Goal: Task Accomplishment & Management: Use online tool/utility

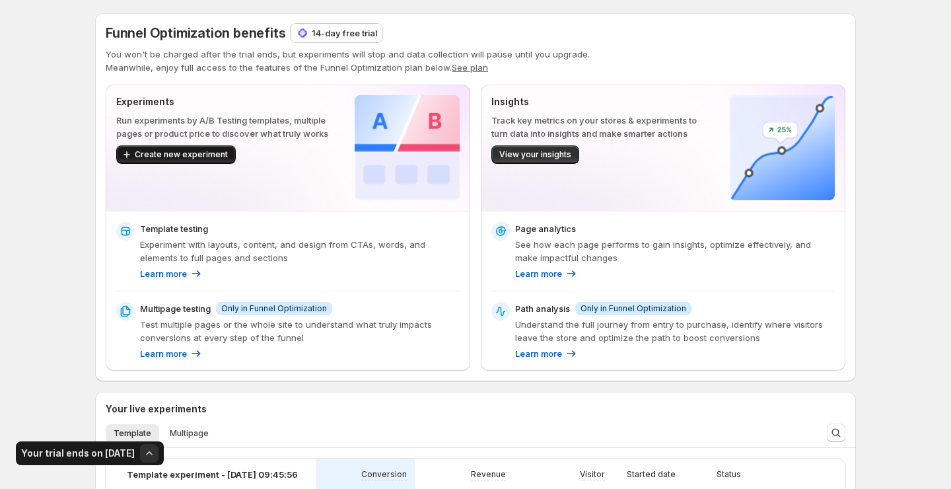
click at [209, 151] on span "Create new experiment" at bounding box center [181, 154] width 93 height 11
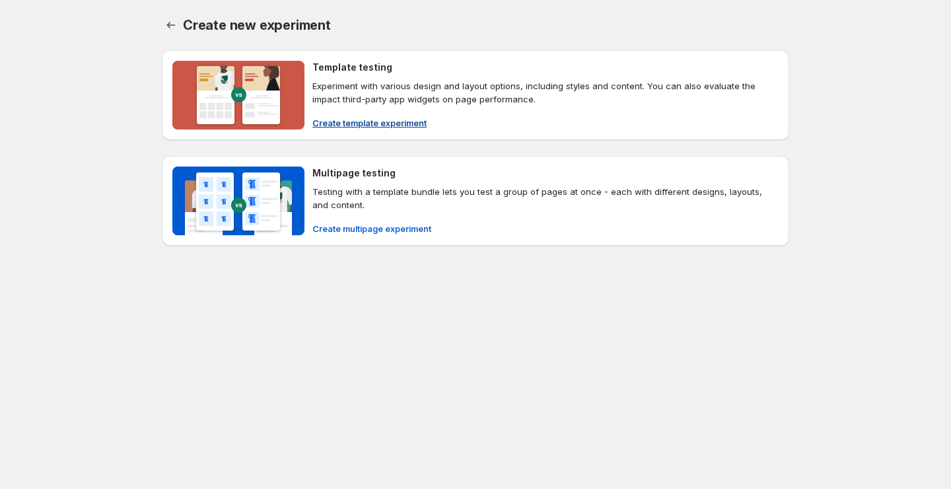
click at [374, 125] on span "Create template experiment" at bounding box center [369, 122] width 114 height 13
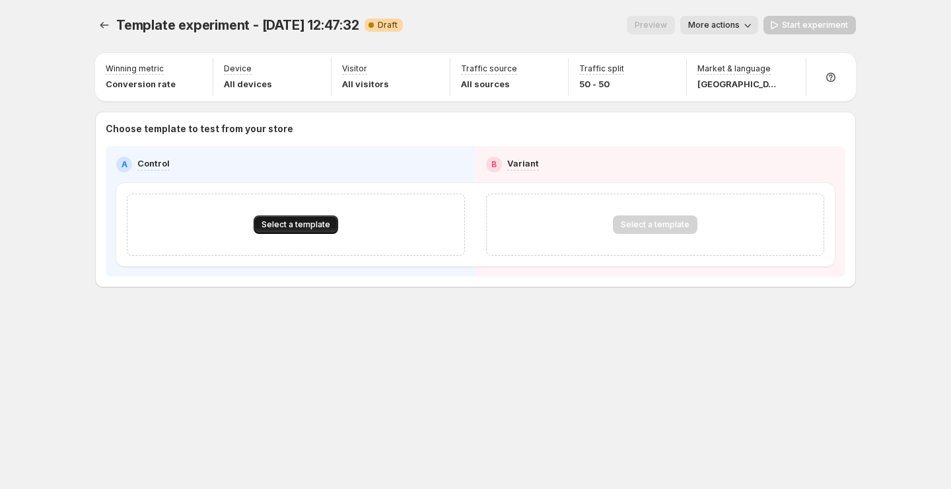
click at [287, 221] on span "Select a template" at bounding box center [296, 224] width 69 height 11
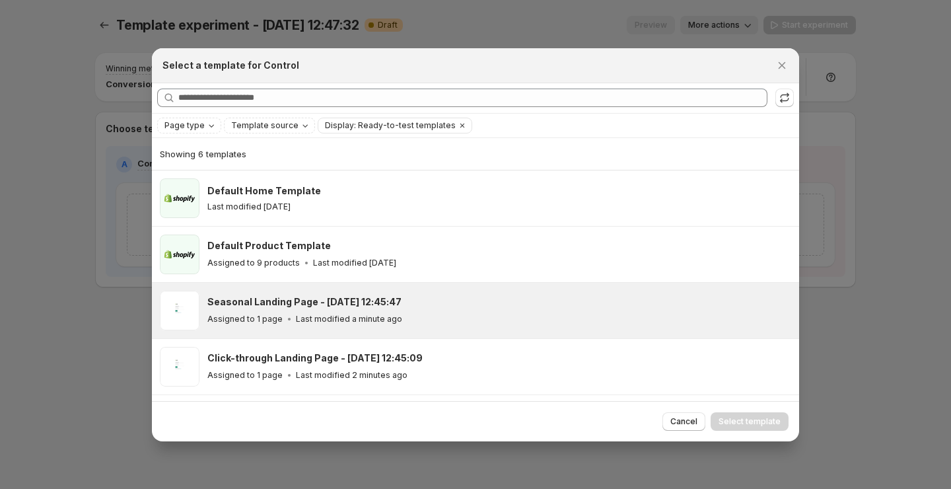
click at [320, 306] on h3 "Seasonal Landing Page - [DATE] 12:45:47" at bounding box center [304, 301] width 194 height 13
click at [767, 420] on span "Select template" at bounding box center [750, 421] width 62 height 11
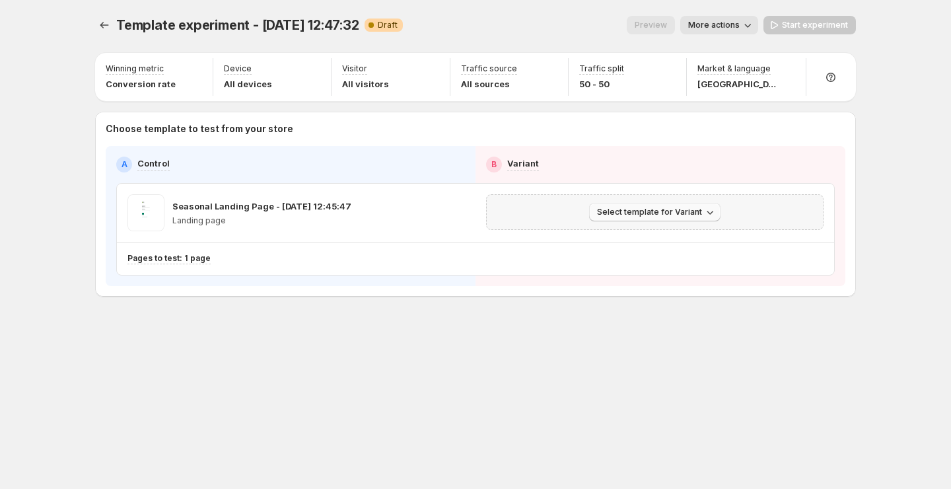
click at [650, 208] on span "Select template for Variant" at bounding box center [649, 212] width 105 height 11
click at [652, 268] on button "Create Variant based on Control" at bounding box center [657, 261] width 143 height 21
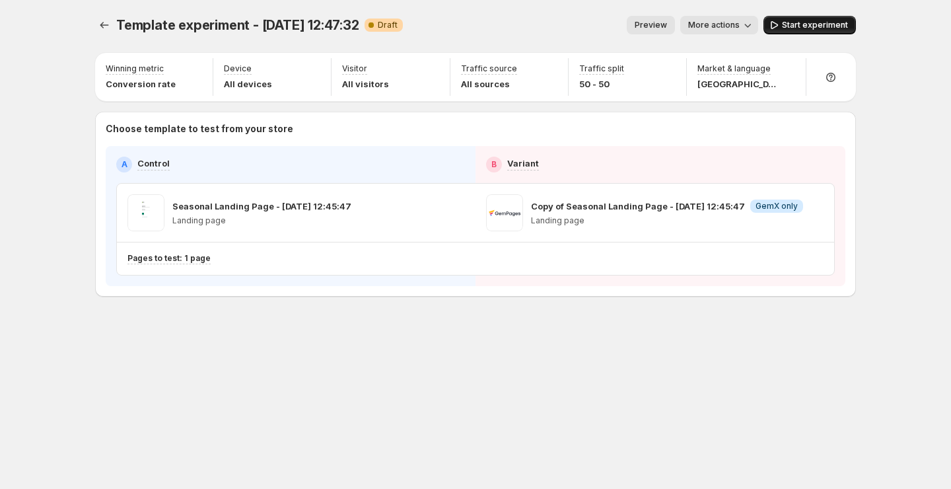
click at [821, 17] on button "Start experiment" at bounding box center [810, 25] width 92 height 18
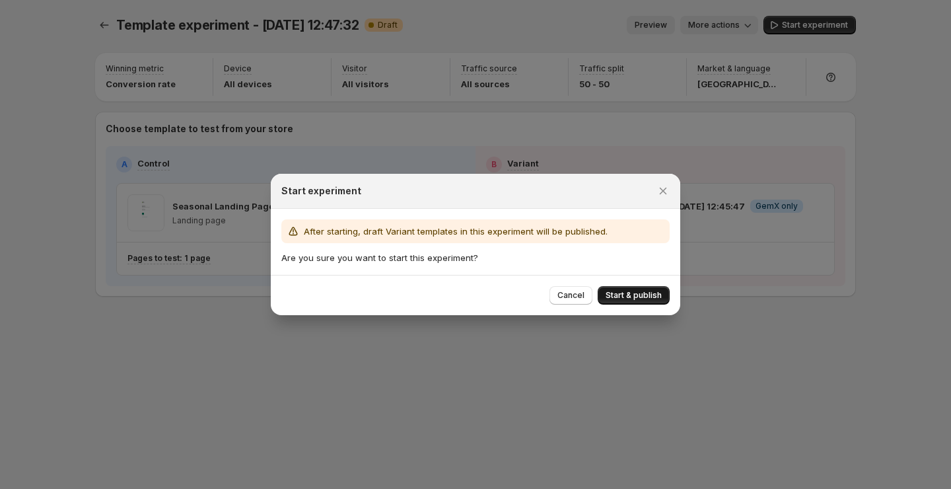
click at [636, 293] on span "Start & publish" at bounding box center [634, 295] width 56 height 11
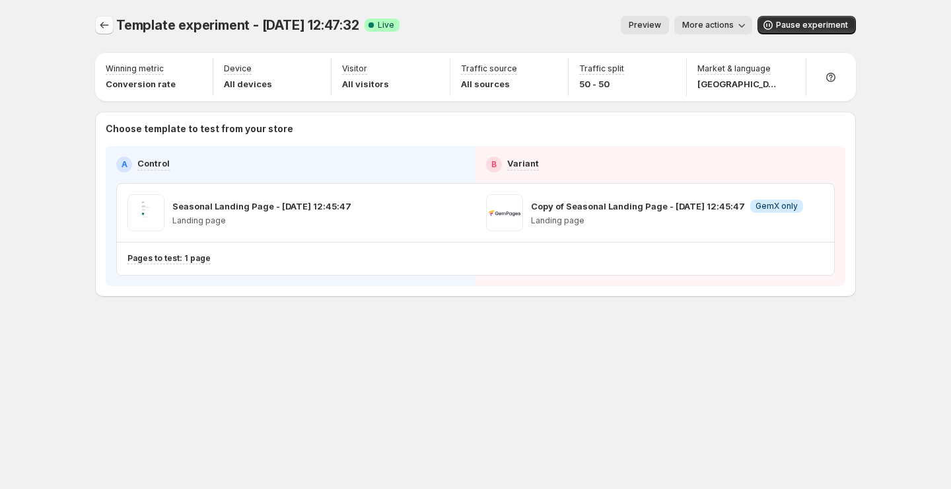
click at [105, 22] on icon "Experiments" at bounding box center [104, 24] width 13 height 13
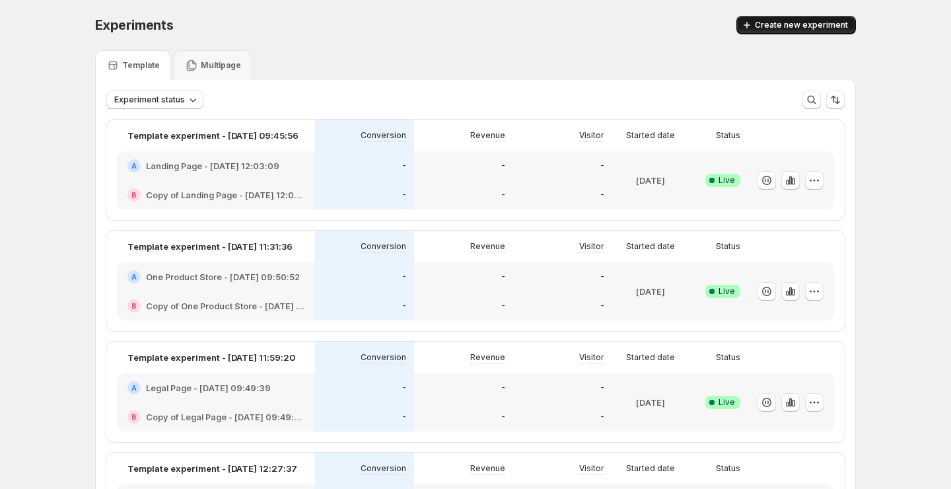
click at [766, 28] on span "Create new experiment" at bounding box center [801, 25] width 93 height 11
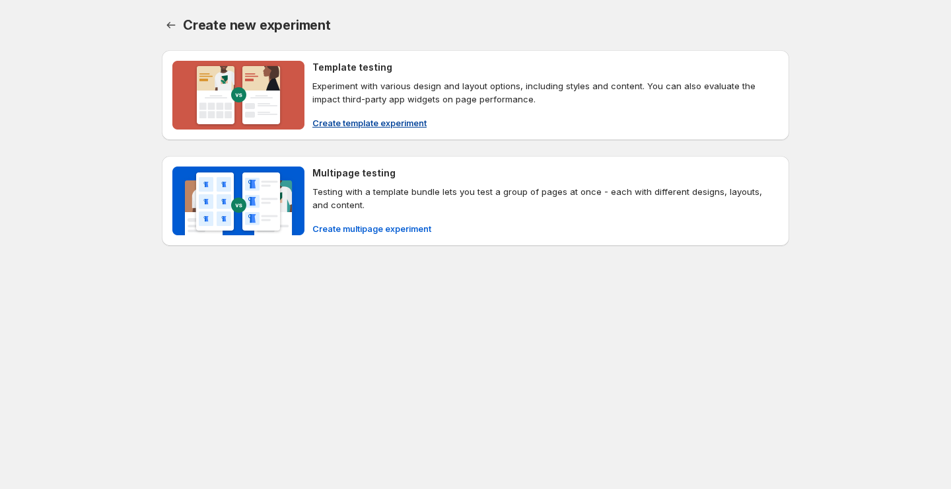
click at [388, 124] on span "Create template experiment" at bounding box center [369, 122] width 114 height 13
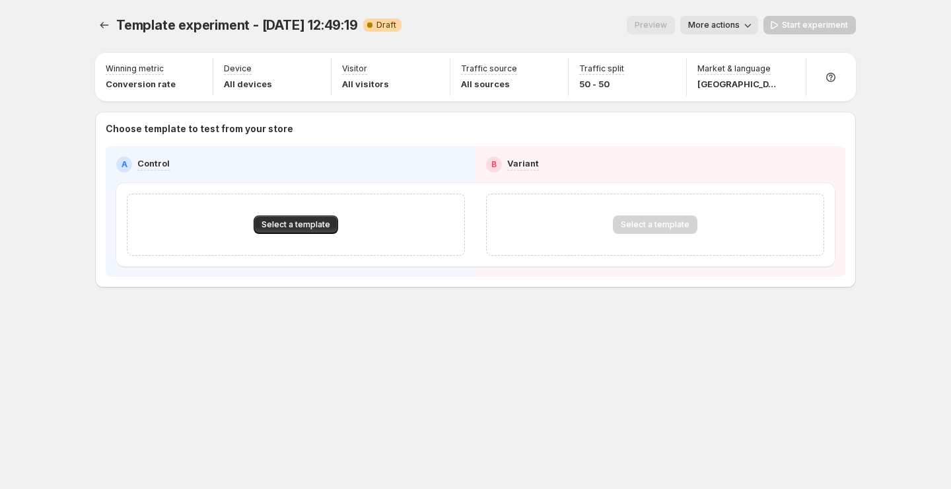
click at [311, 235] on div "Select a template" at bounding box center [296, 225] width 338 height 62
click at [320, 231] on button "Select a template" at bounding box center [296, 224] width 85 height 18
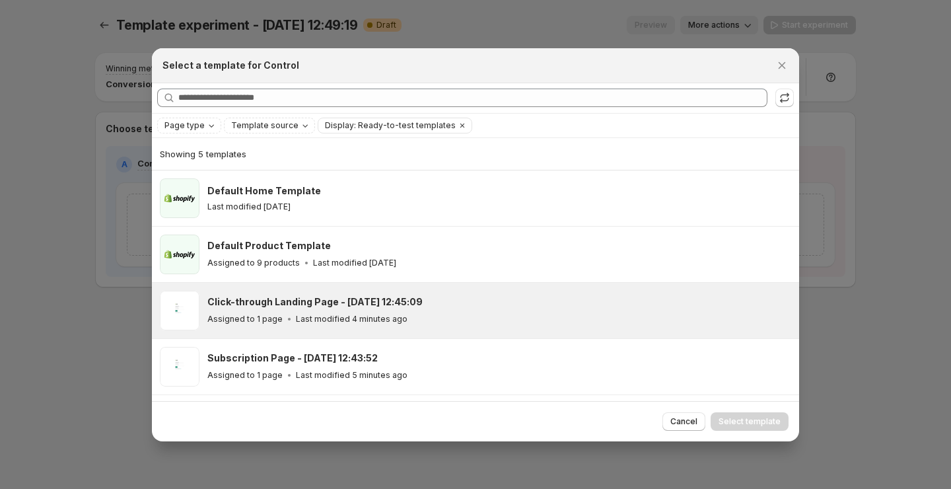
click at [344, 322] on p "Last modified 4 minutes ago" at bounding box center [352, 319] width 112 height 11
click at [760, 421] on span "Select template" at bounding box center [750, 421] width 62 height 11
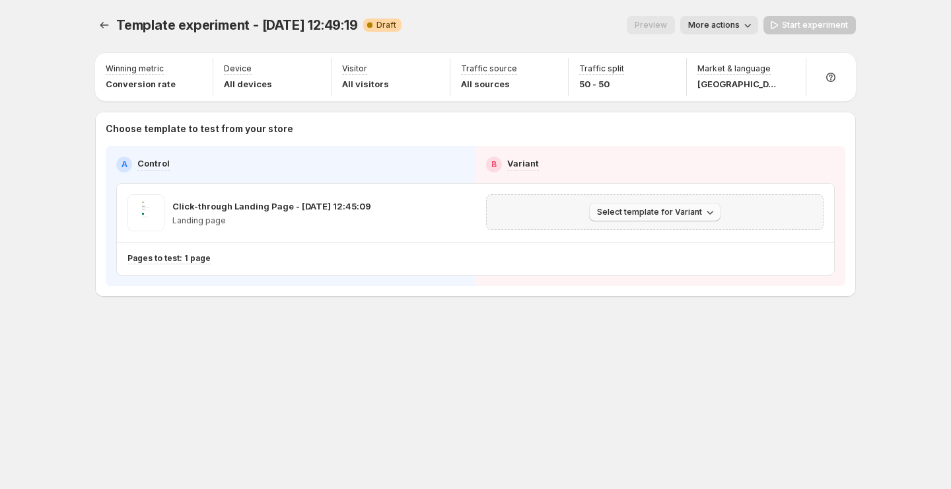
click at [626, 215] on span "Select template for Variant" at bounding box center [649, 212] width 105 height 11
click at [679, 260] on span "Create Variant based on Control" at bounding box center [657, 262] width 135 height 11
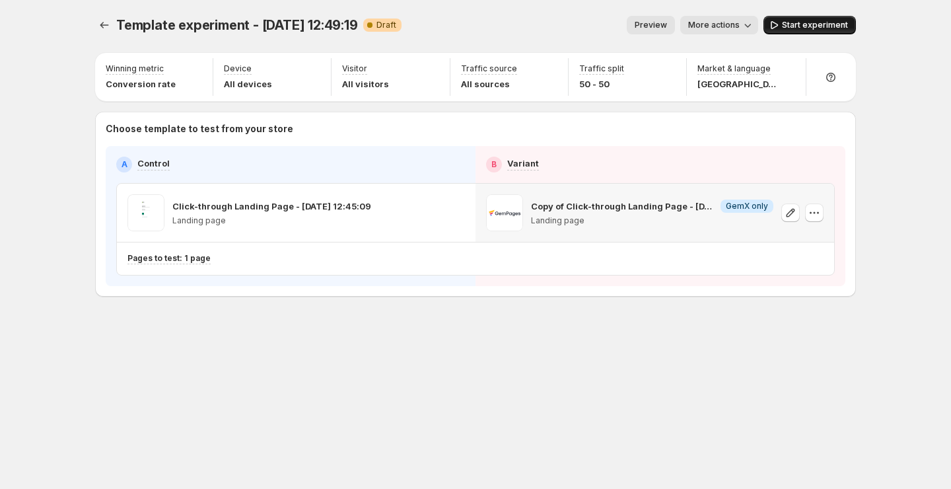
click at [817, 21] on span "Start experiment" at bounding box center [815, 25] width 66 height 11
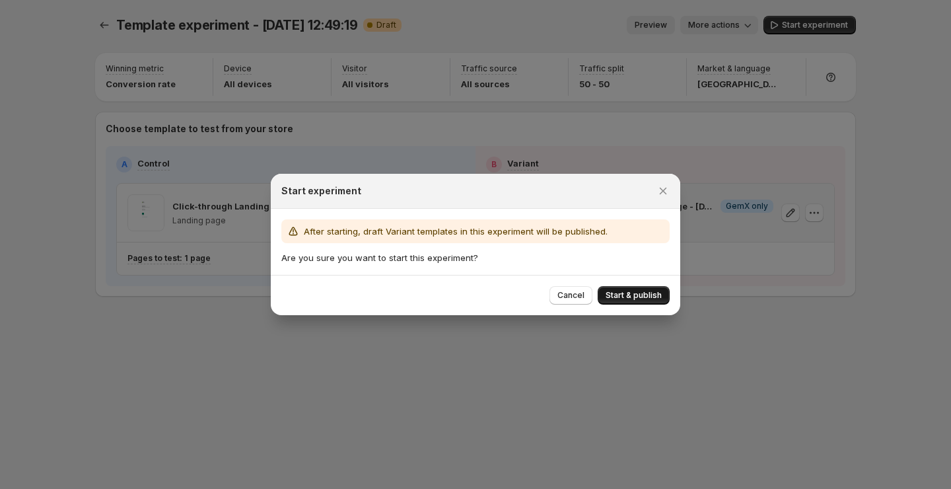
click at [635, 297] on span "Start & publish" at bounding box center [634, 295] width 56 height 11
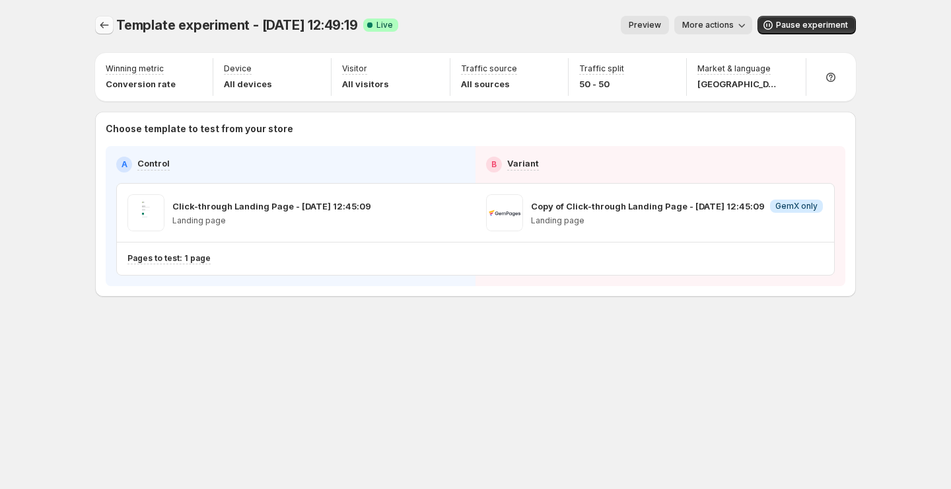
click at [104, 32] on button "Experiments" at bounding box center [104, 25] width 18 height 18
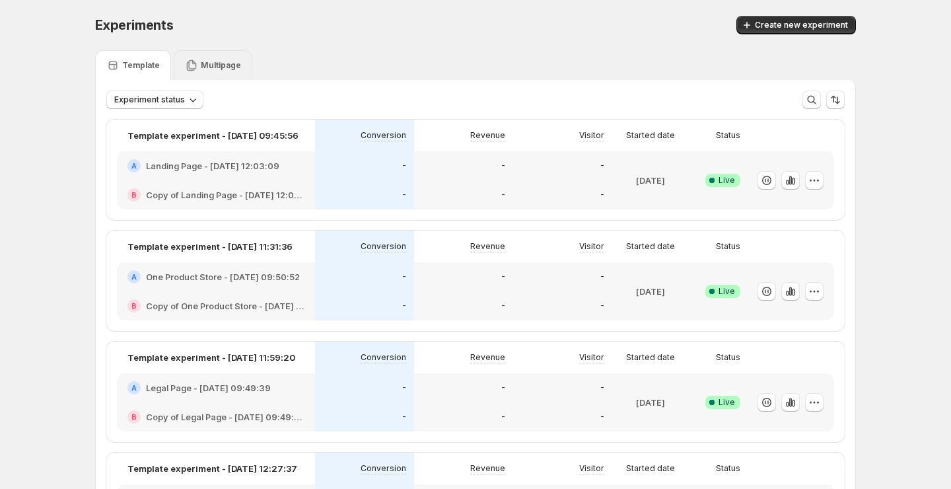
click at [208, 69] on p "Multipage" at bounding box center [221, 65] width 40 height 11
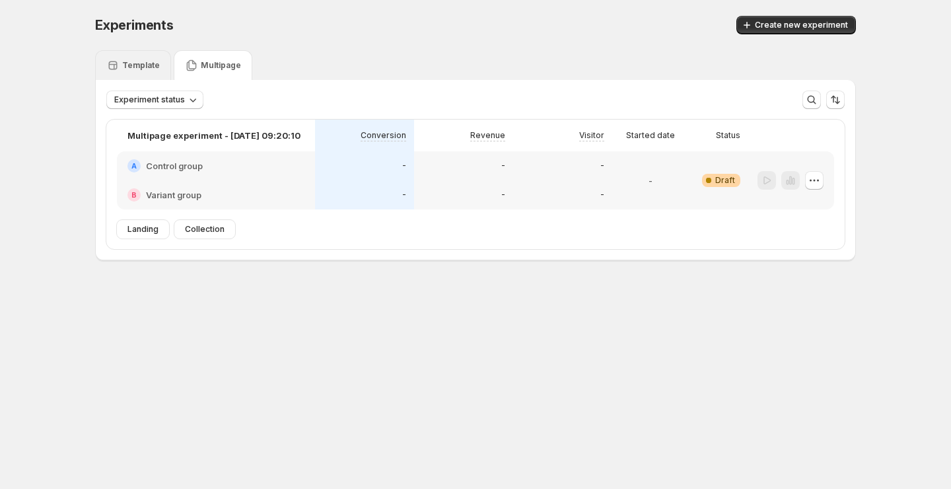
click at [150, 63] on p "Template" at bounding box center [141, 65] width 38 height 11
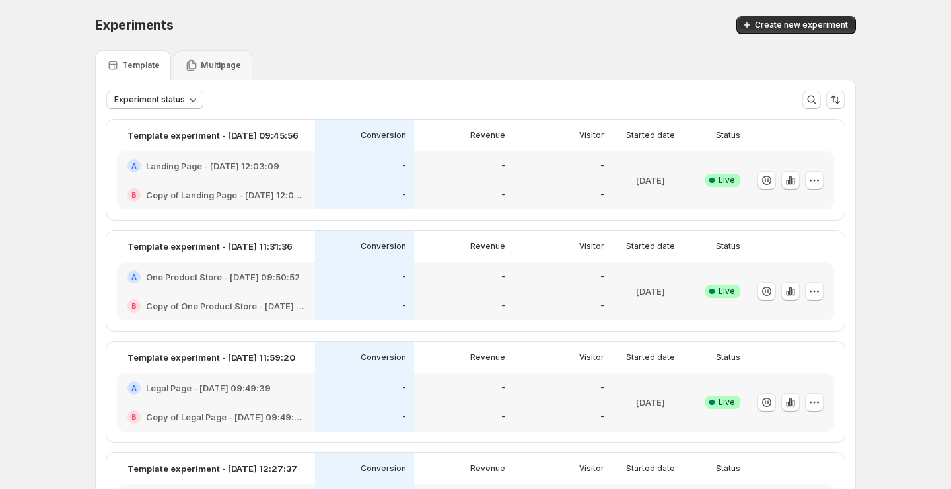
click at [807, 14] on div "Experiments. This page is ready Experiments Create new experiment" at bounding box center [475, 25] width 761 height 50
click at [805, 26] on span "Create new experiment" at bounding box center [801, 25] width 93 height 11
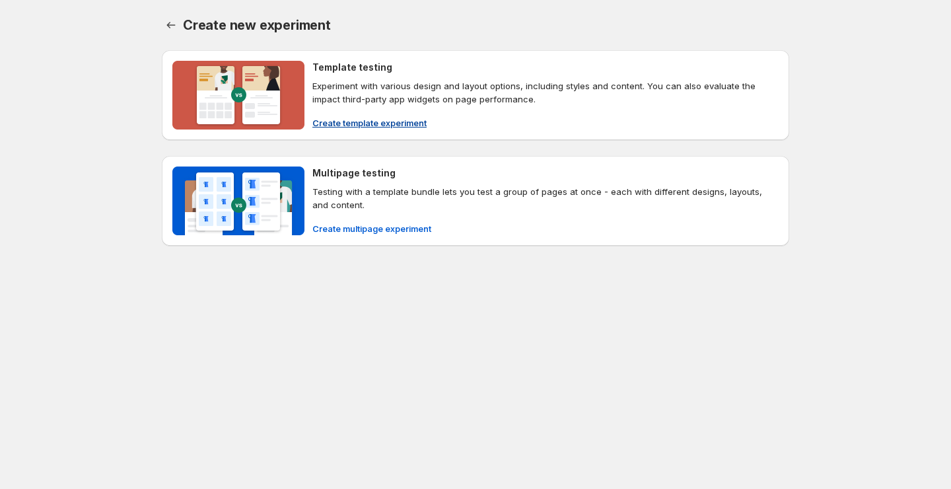
click at [418, 128] on span "Create template experiment" at bounding box center [369, 122] width 114 height 13
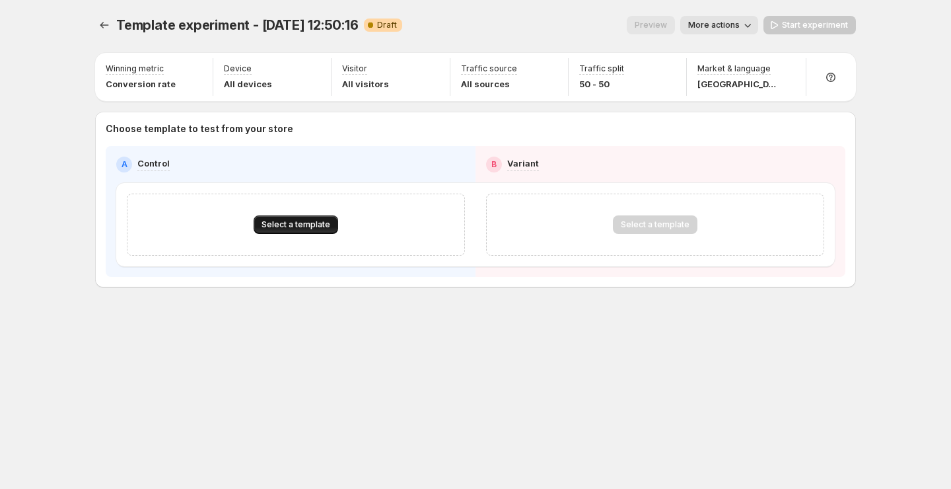
click at [315, 225] on span "Select a template" at bounding box center [296, 224] width 69 height 11
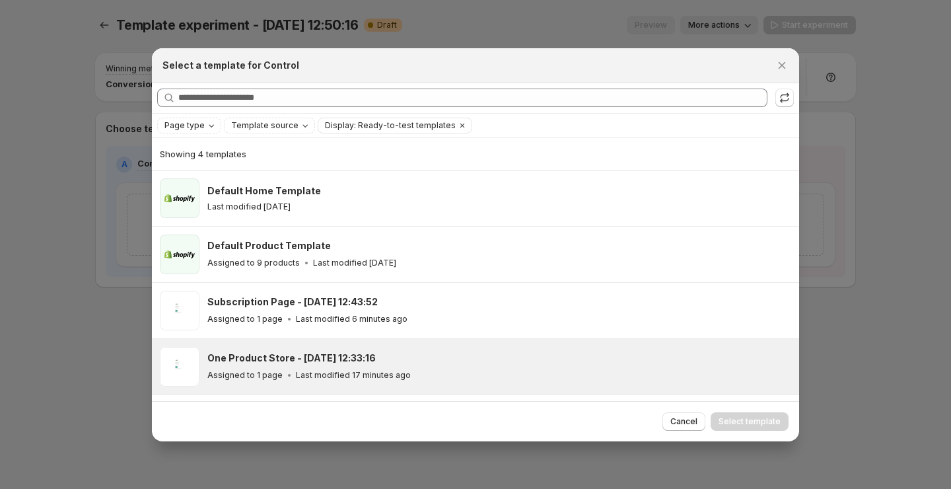
click at [352, 339] on div "One Product Store - Oct 7, 12:33:16 Assigned to 1 page Last modified 17 minutes…" at bounding box center [475, 366] width 647 height 55
click at [737, 416] on span "Select template" at bounding box center [750, 421] width 62 height 11
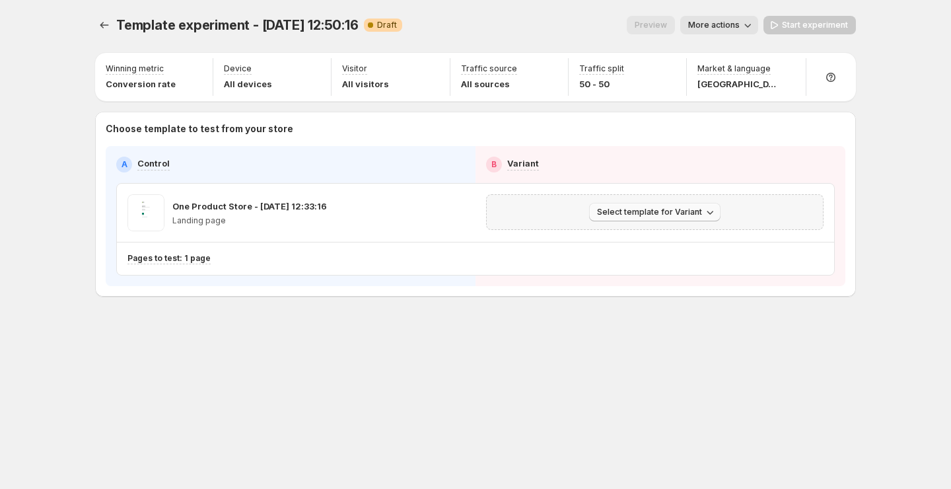
click at [642, 205] on button "Select template for Variant" at bounding box center [654, 212] width 131 height 18
click at [638, 256] on span "Create Variant based on Control" at bounding box center [657, 262] width 135 height 13
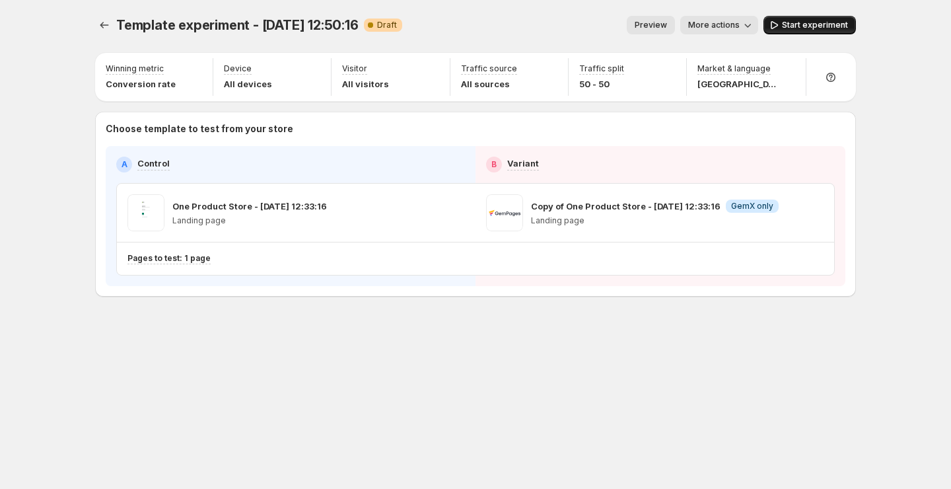
click at [831, 22] on span "Start experiment" at bounding box center [815, 25] width 66 height 11
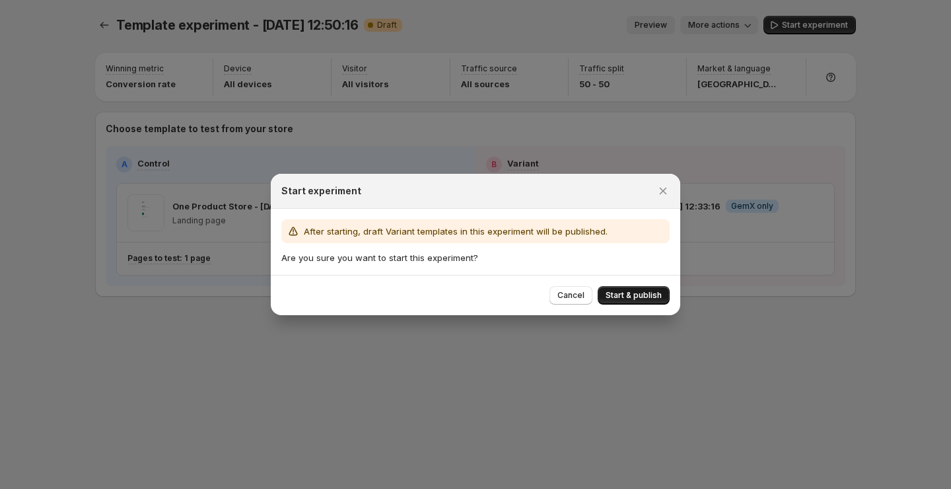
click at [635, 301] on button "Start & publish" at bounding box center [634, 295] width 72 height 18
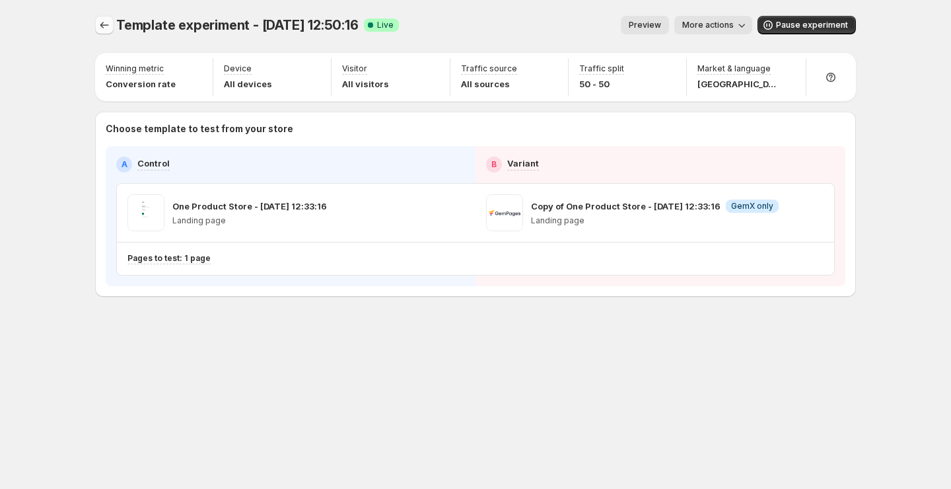
click at [108, 24] on icon "Experiments" at bounding box center [104, 24] width 13 height 13
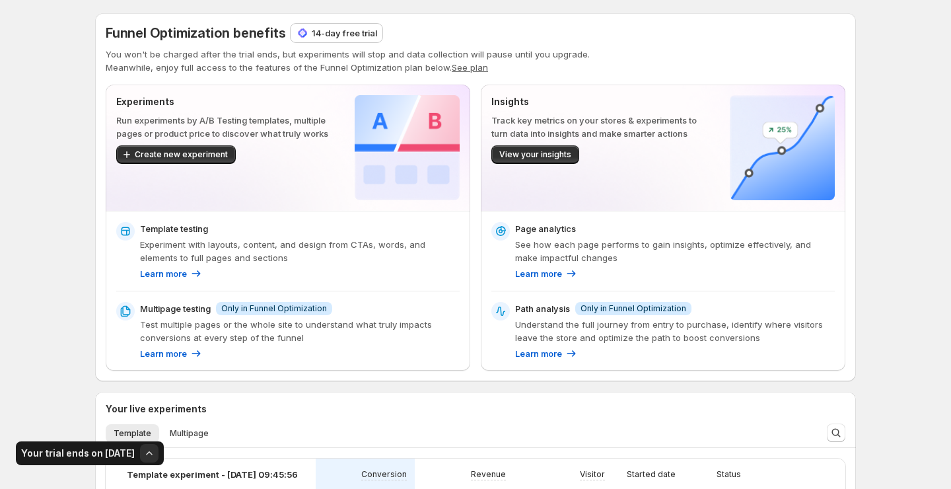
click at [358, 34] on p "14-day free trial" at bounding box center [344, 32] width 65 height 13
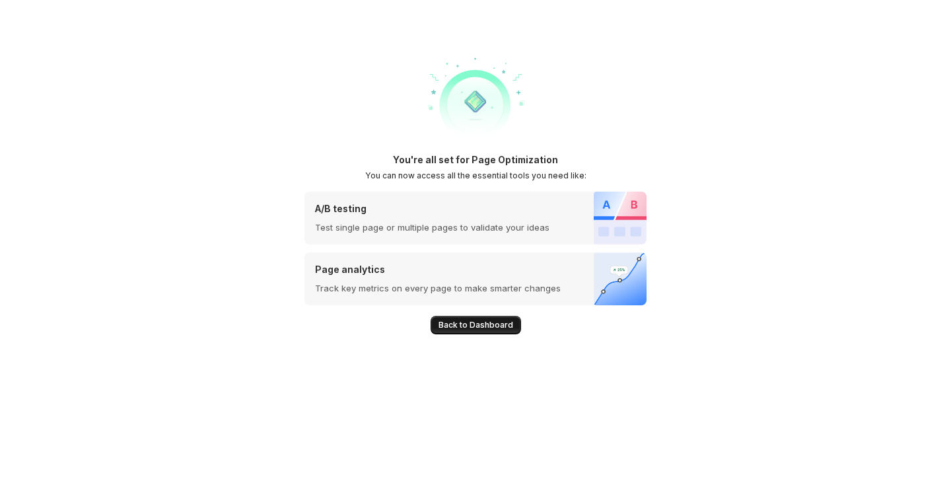
click at [498, 320] on span "Back to Dashboard" at bounding box center [476, 325] width 75 height 11
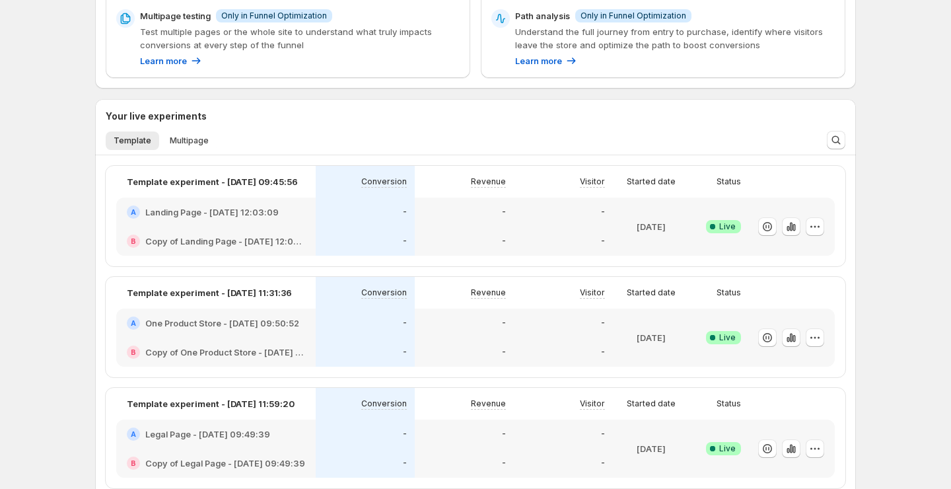
scroll to position [207, 0]
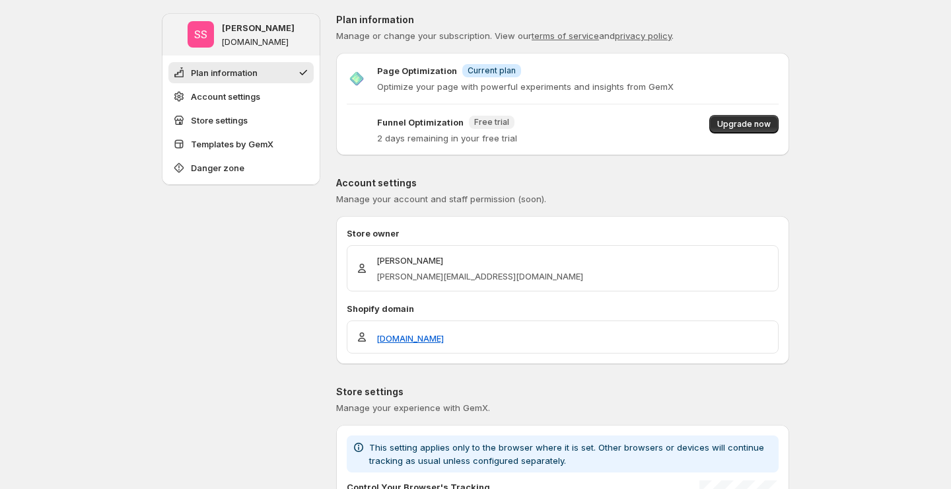
click at [476, 123] on span "Free trial" at bounding box center [491, 122] width 35 height 11
click at [495, 124] on span "Free trial" at bounding box center [491, 122] width 35 height 11
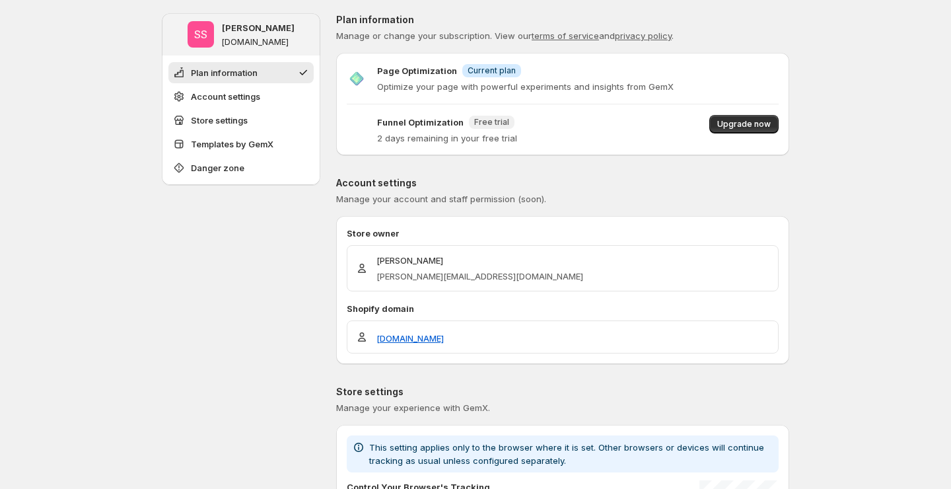
drag, startPoint x: 539, startPoint y: 131, endPoint x: 579, endPoint y: 131, distance: 39.6
click at [579, 131] on div "Funnel Optimization New Free trial 2 days remaining in your free trial Upgrade …" at bounding box center [563, 130] width 432 height 30
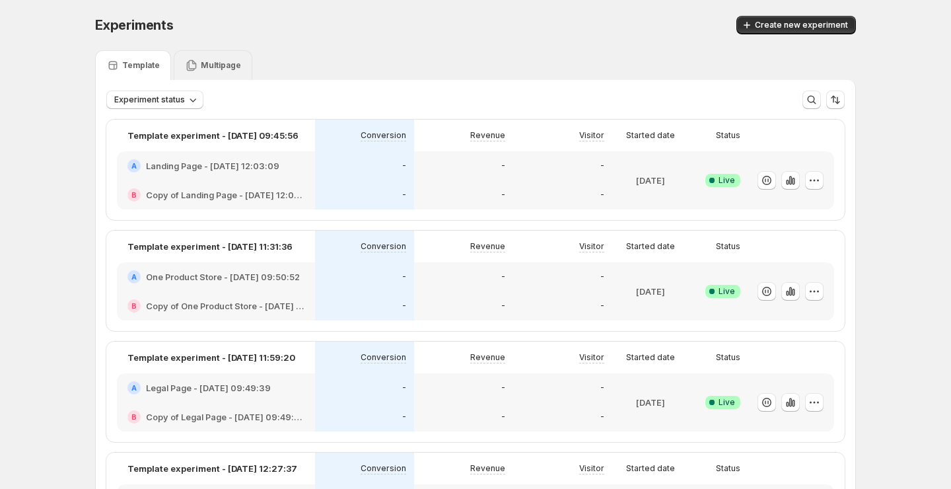
click at [217, 59] on div "Multipage" at bounding box center [213, 65] width 56 height 13
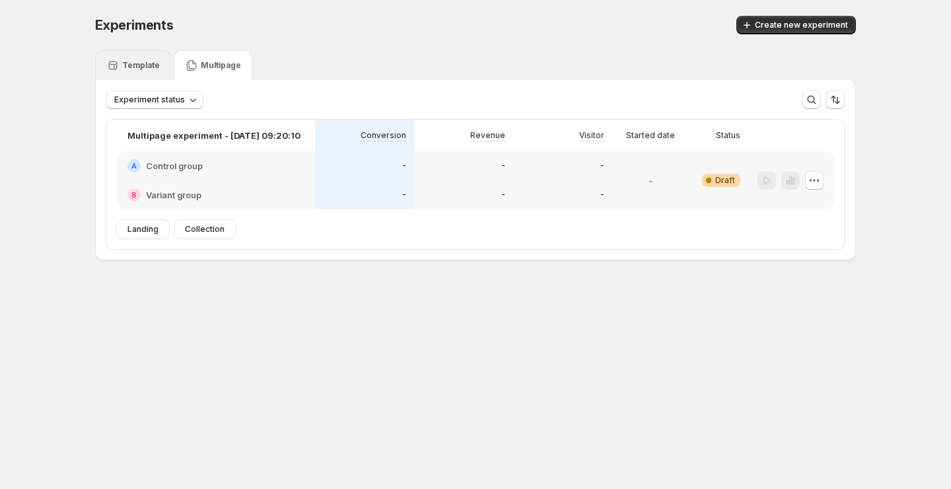
click at [161, 56] on div "Template" at bounding box center [133, 65] width 76 height 30
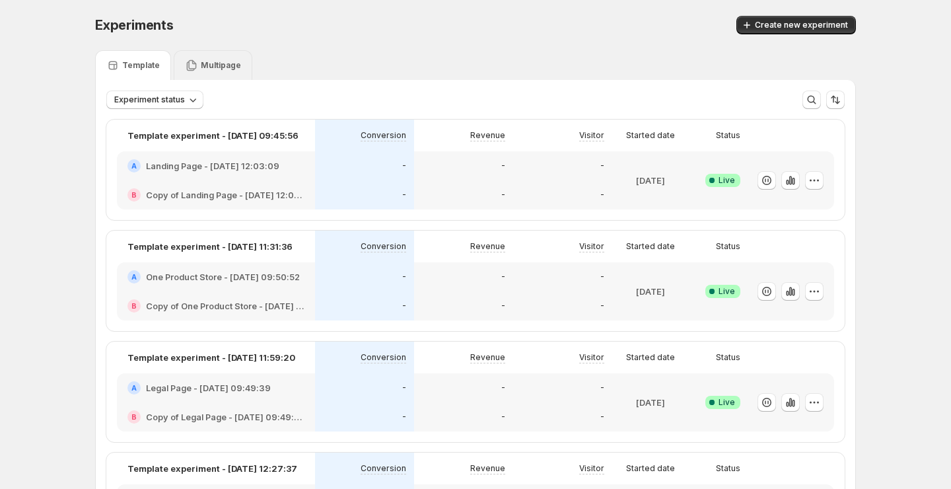
click at [219, 67] on p "Multipage" at bounding box center [221, 65] width 40 height 11
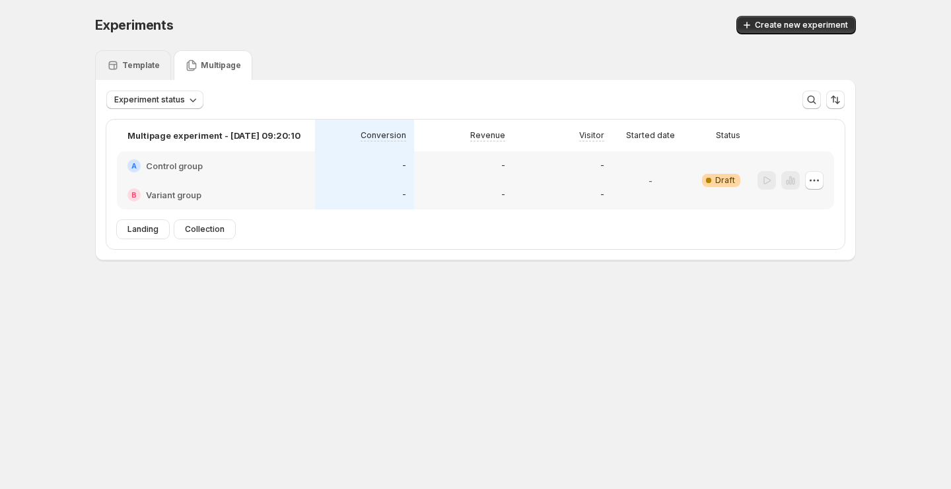
click at [117, 67] on icon at bounding box center [112, 65] width 13 height 13
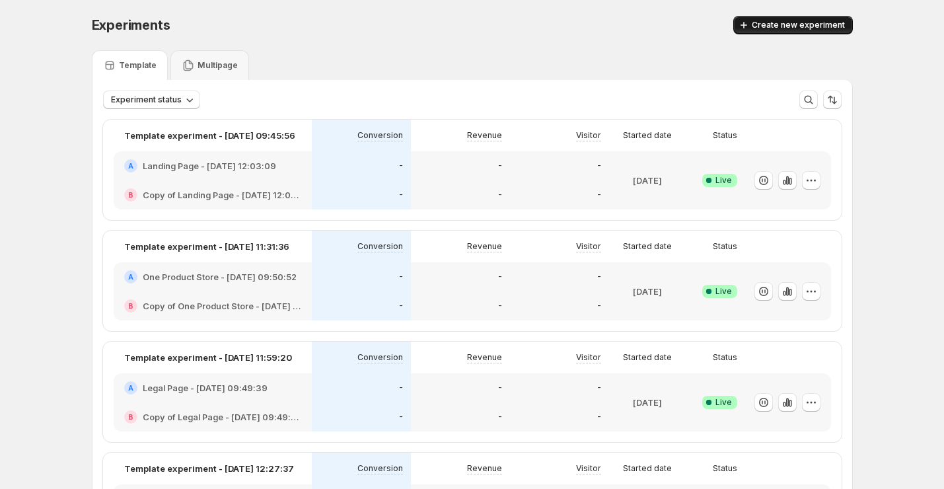
click at [824, 18] on button "Create new experiment" at bounding box center [793, 25] width 120 height 18
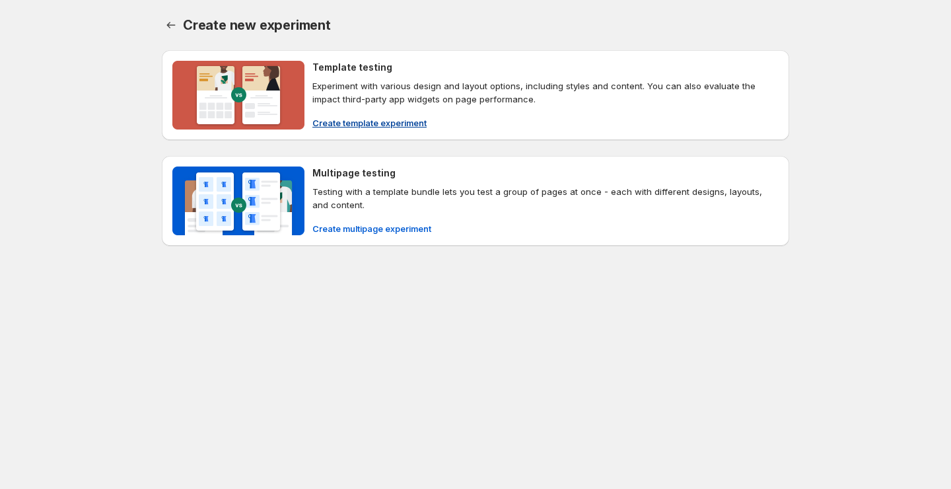
click at [410, 123] on span "Create template experiment" at bounding box center [369, 122] width 114 height 13
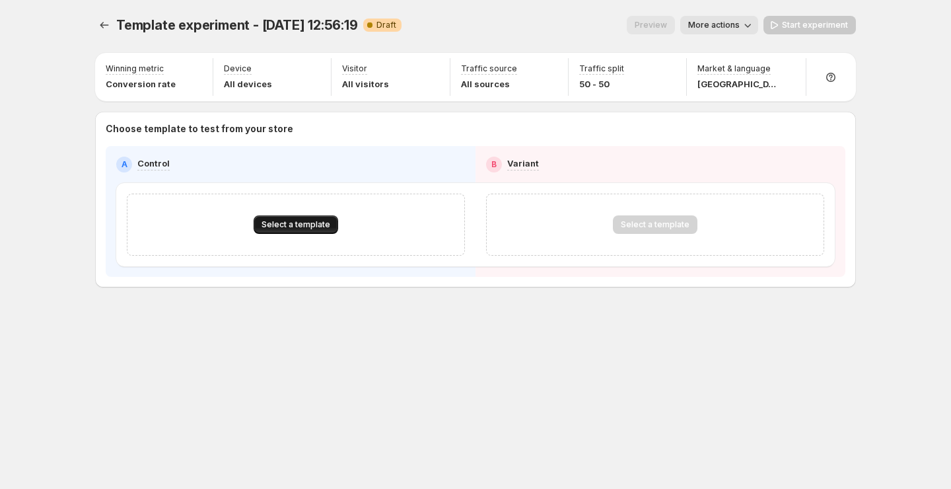
click at [326, 221] on span "Select a template" at bounding box center [296, 224] width 69 height 11
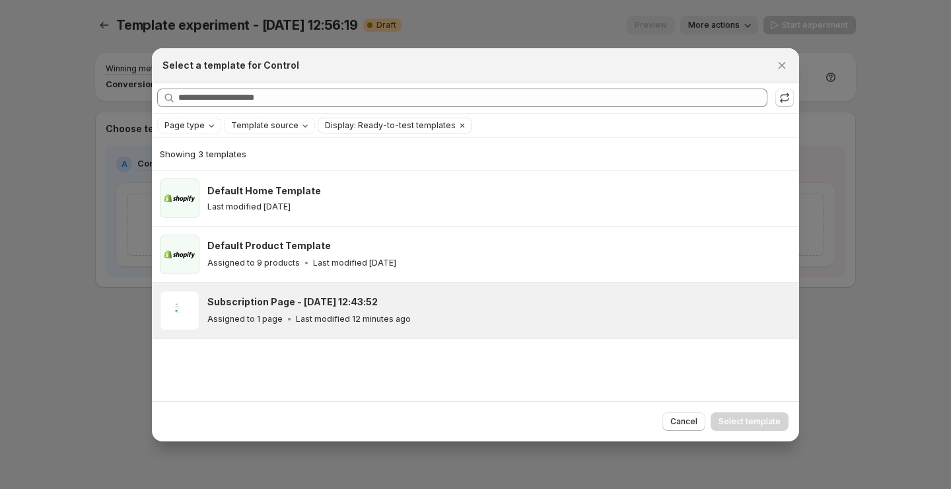
click at [370, 303] on div "Subscription Page - [DATE] 12:43:52" at bounding box center [497, 301] width 580 height 13
click at [756, 415] on button "Select template" at bounding box center [750, 421] width 78 height 18
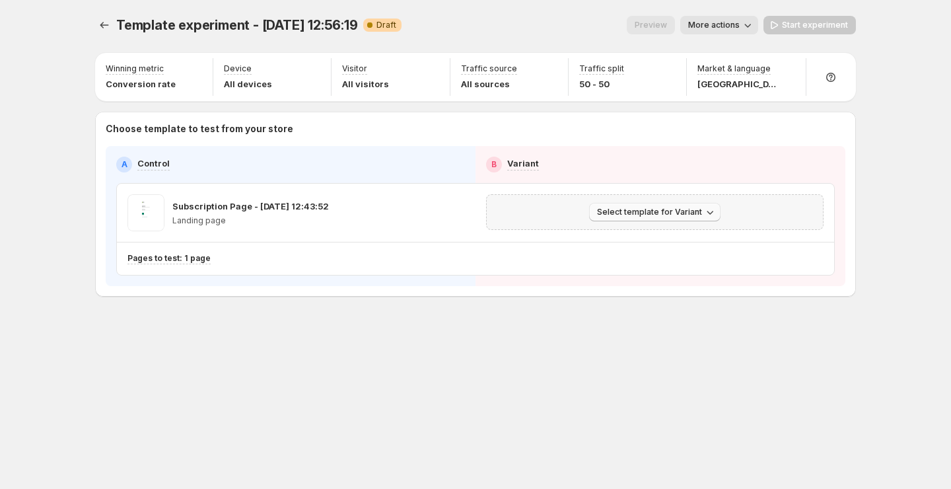
click at [661, 212] on span "Select template for Variant" at bounding box center [649, 212] width 105 height 11
click at [655, 264] on span "Create Variant based on Control" at bounding box center [657, 262] width 135 height 11
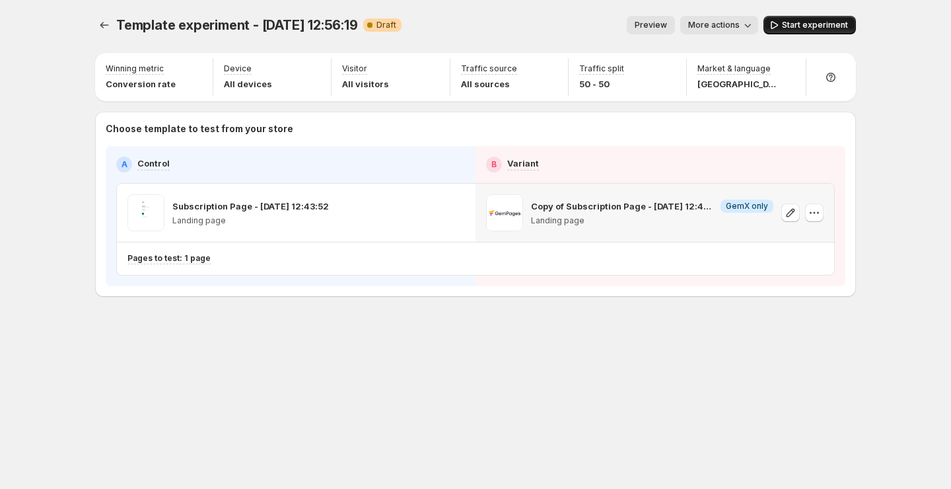
click at [815, 24] on span "Start experiment" at bounding box center [815, 25] width 66 height 11
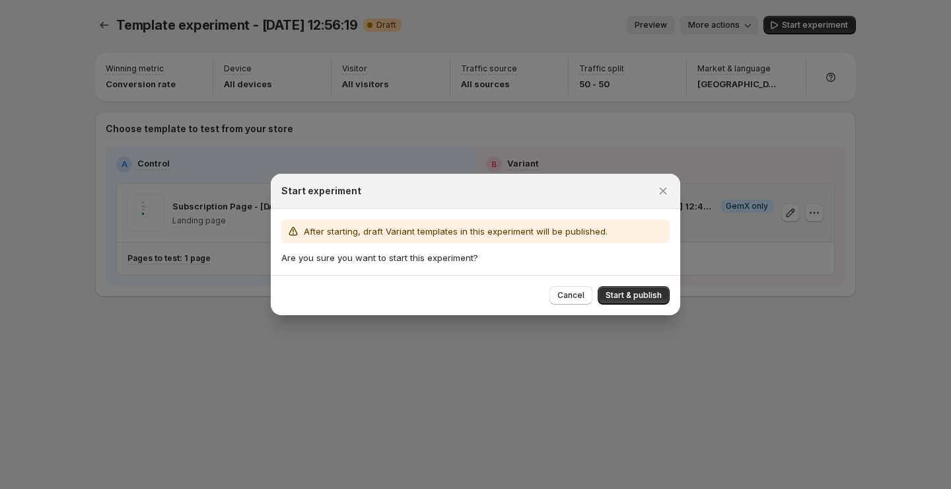
click at [634, 295] on span "Start & publish" at bounding box center [634, 295] width 56 height 11
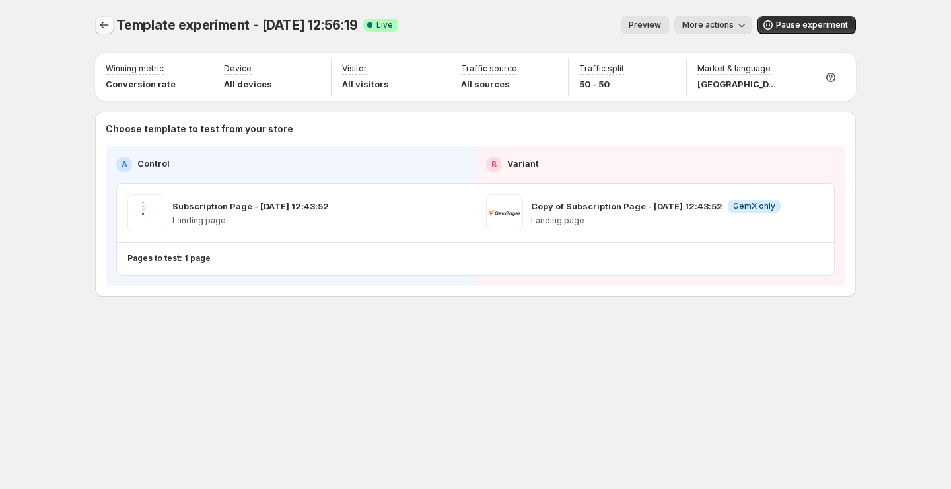
click at [111, 29] on button "Experiments" at bounding box center [104, 25] width 18 height 18
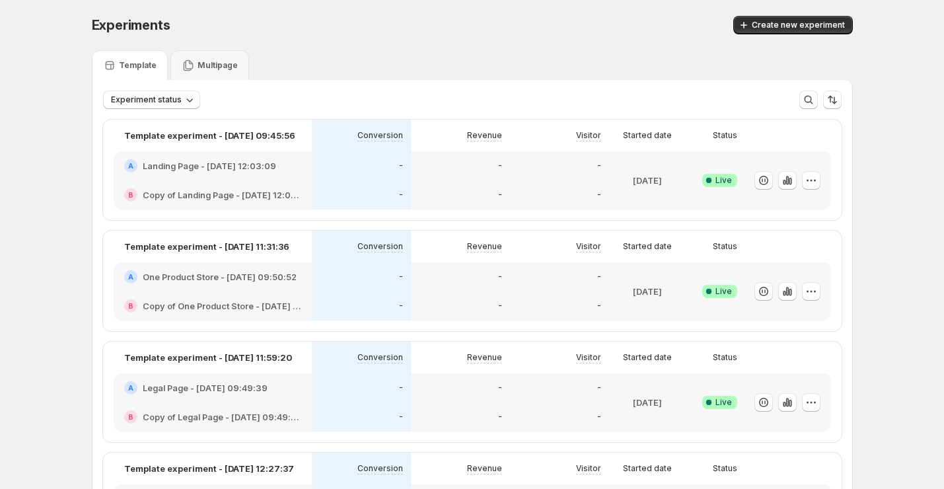
click at [217, 76] on div "Multipage" at bounding box center [209, 65] width 79 height 30
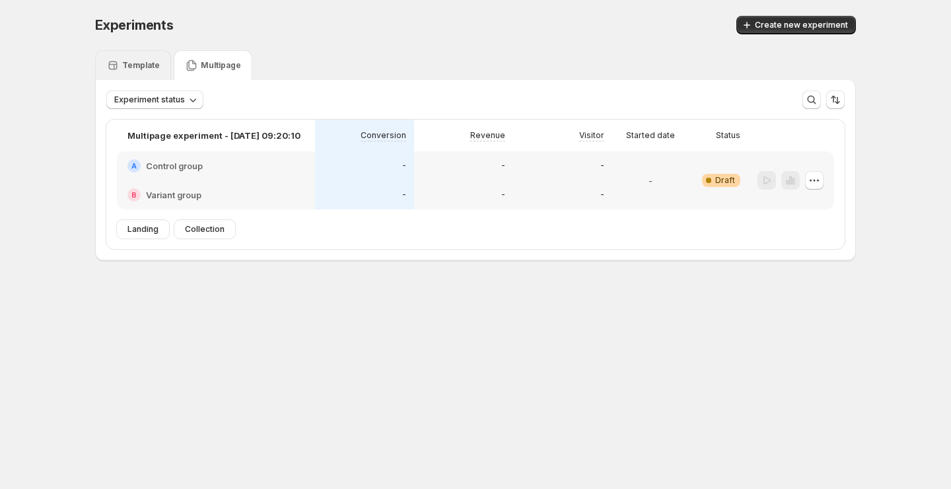
click at [160, 67] on div "Template" at bounding box center [133, 65] width 76 height 30
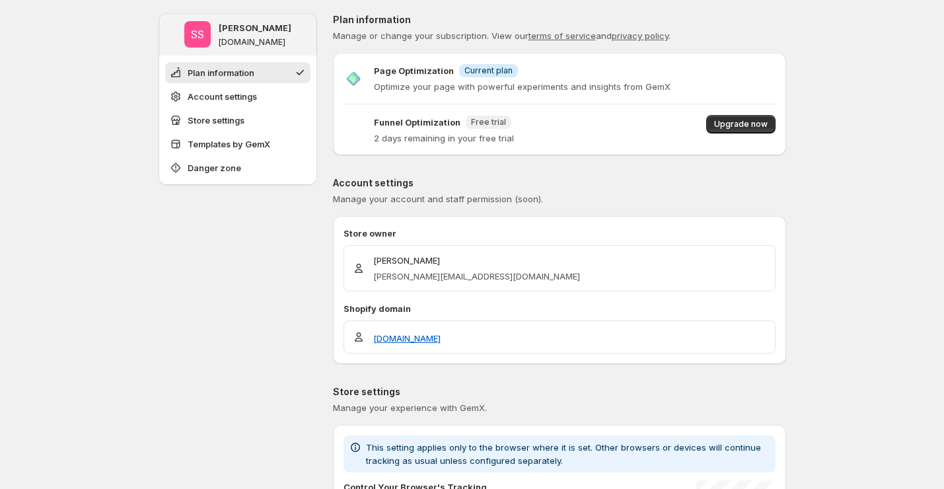
click at [413, 71] on p "Page Optimization" at bounding box center [414, 70] width 80 height 13
click at [379, 71] on p "Page Optimization" at bounding box center [414, 70] width 80 height 13
click at [736, 128] on span "Upgrade now" at bounding box center [741, 124] width 54 height 11
